Goal: Task Accomplishment & Management: Use online tool/utility

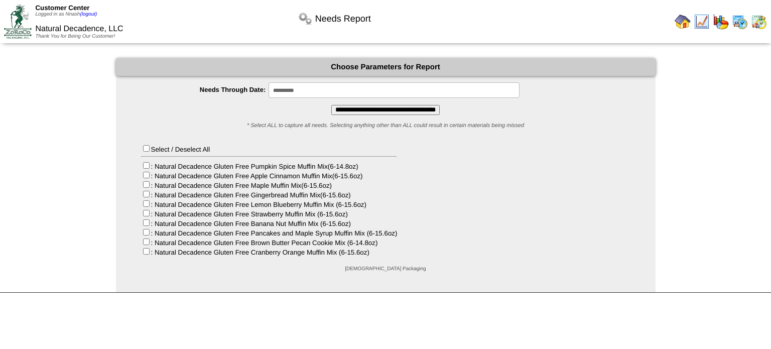
click at [381, 108] on input "**********" at bounding box center [385, 110] width 108 height 10
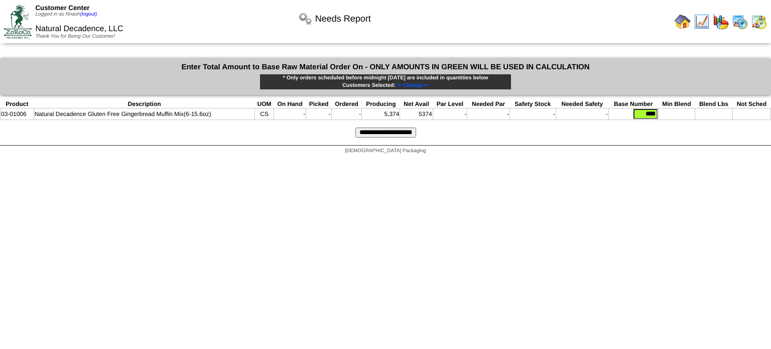
click at [413, 136] on input "**********" at bounding box center [385, 132] width 61 height 10
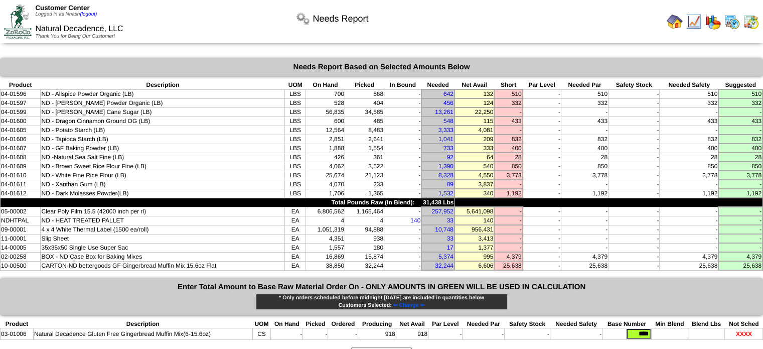
click at [480, 189] on td "340" at bounding box center [475, 193] width 40 height 9
